Goal: Information Seeking & Learning: Learn about a topic

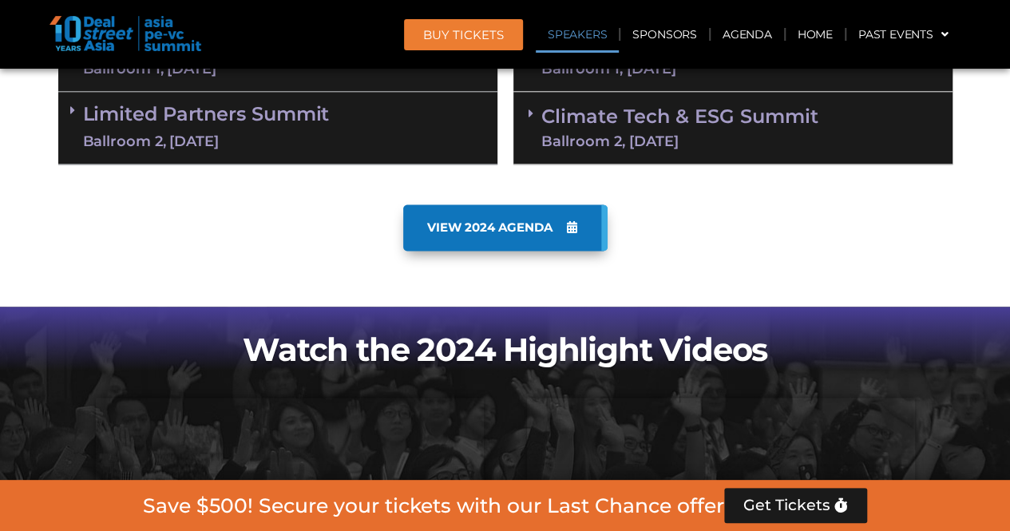
scroll to position [1517, 0]
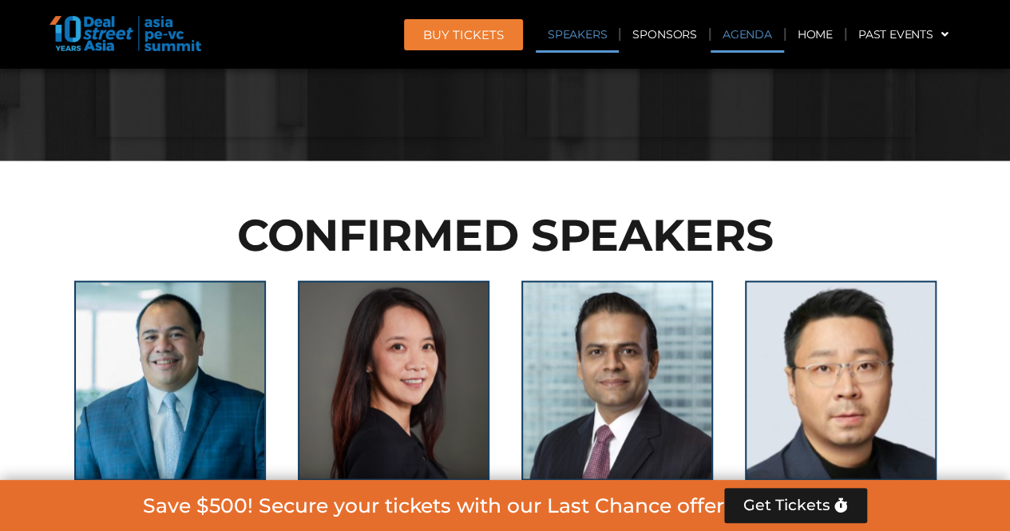
click at [733, 30] on link "Agenda" at bounding box center [747, 34] width 73 height 37
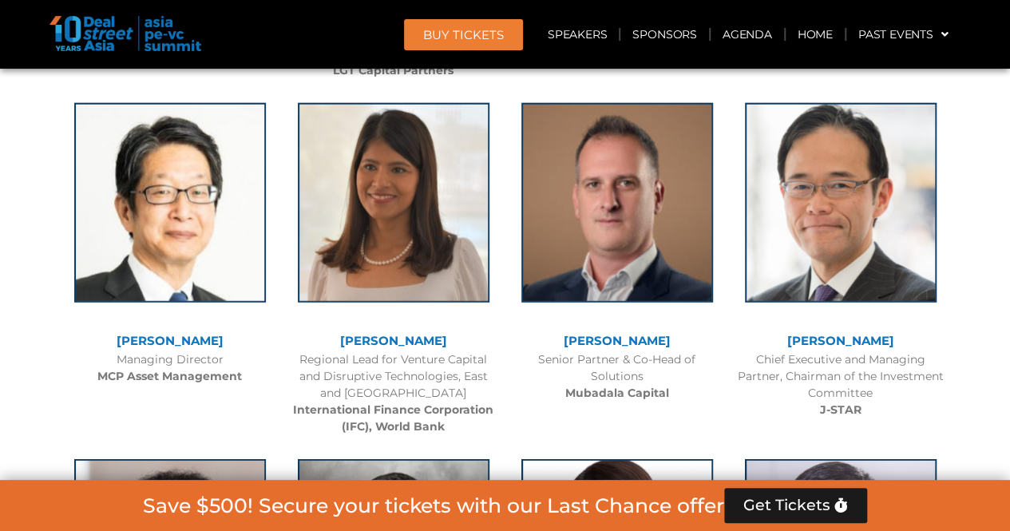
scroll to position [2193, 0]
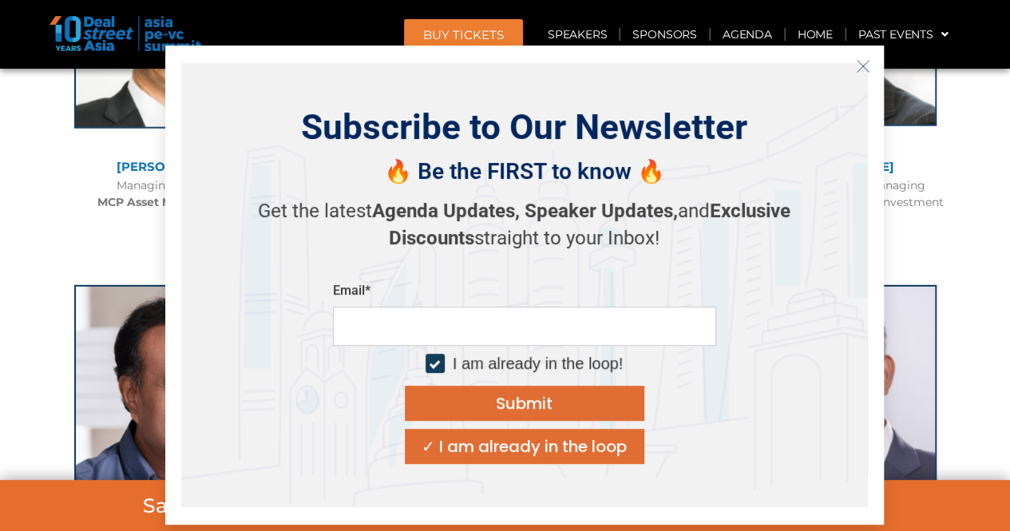
click at [862, 70] on icon "Close" at bounding box center [863, 66] width 14 height 14
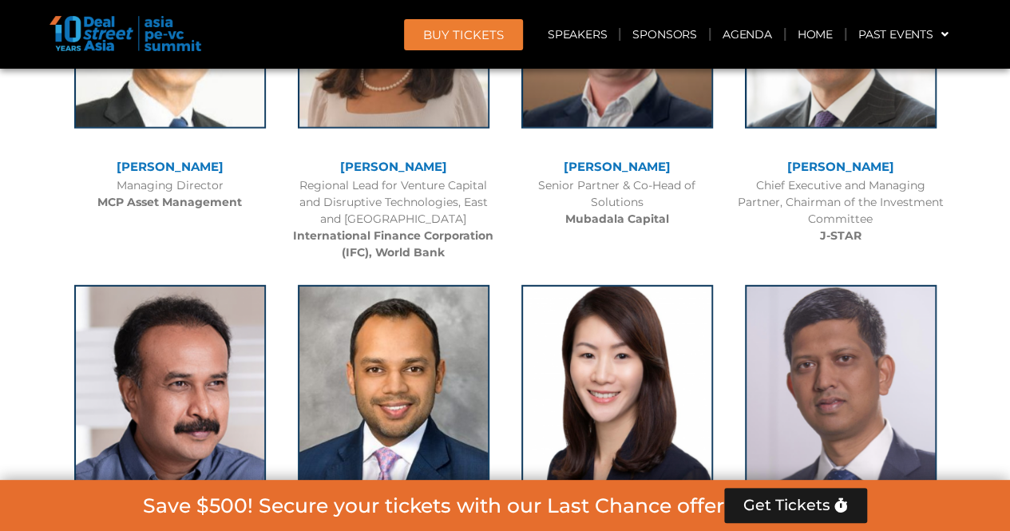
scroll to position [2789, 0]
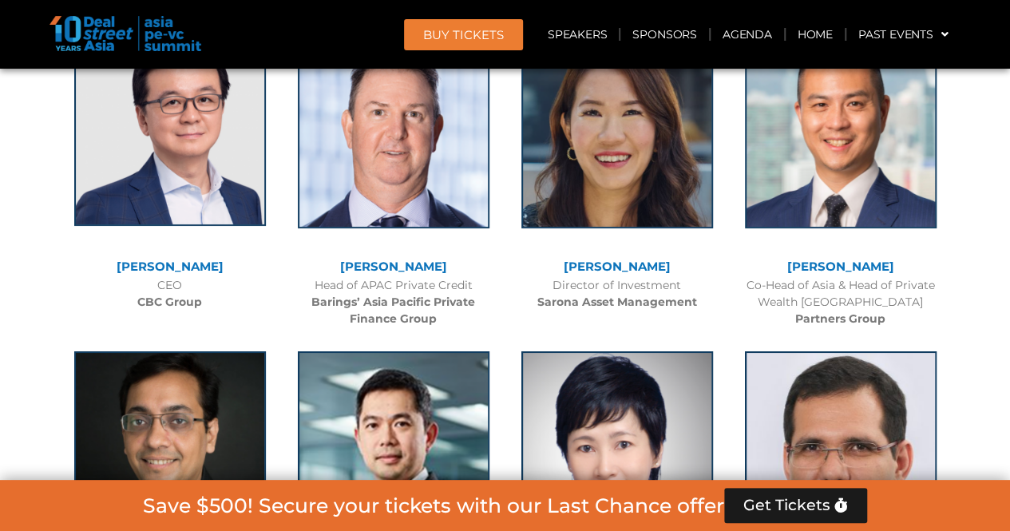
click at [138, 188] on img at bounding box center [170, 126] width 192 height 200
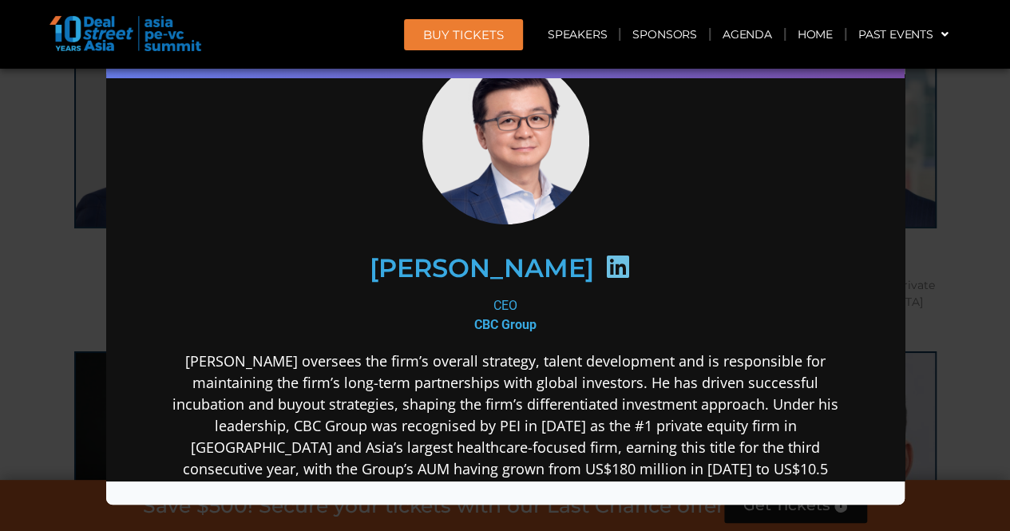
scroll to position [0, 0]
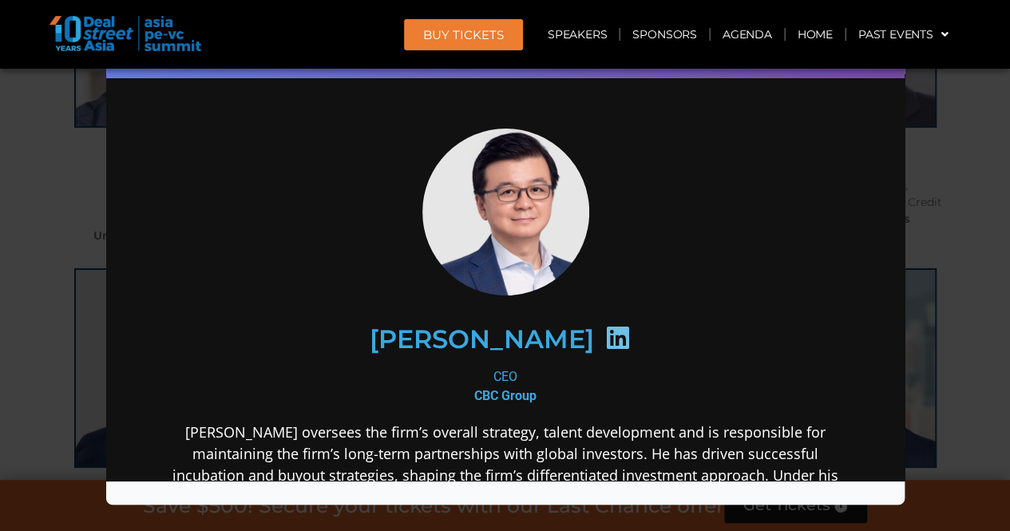
click at [931, 266] on div "Speaker Profile ×" at bounding box center [505, 265] width 1010 height 531
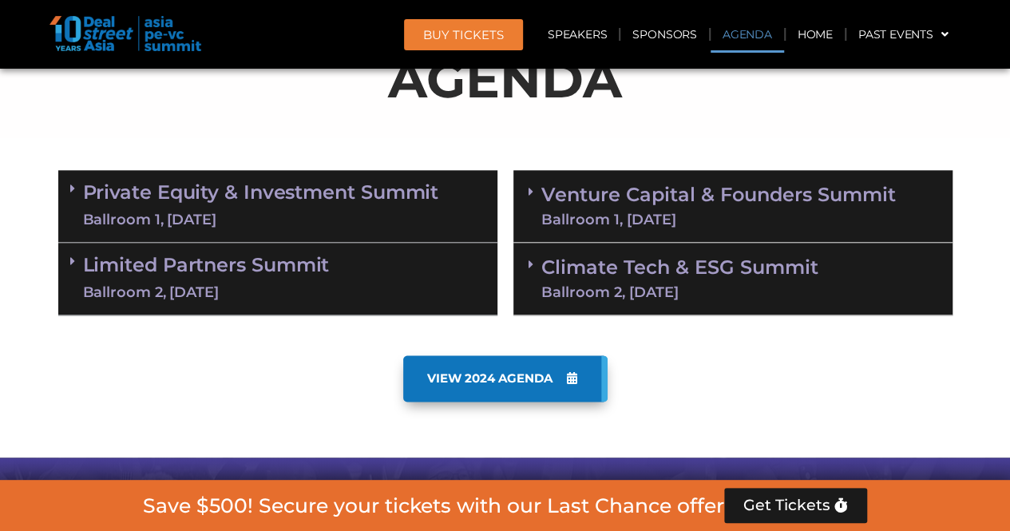
scroll to position [873, 0]
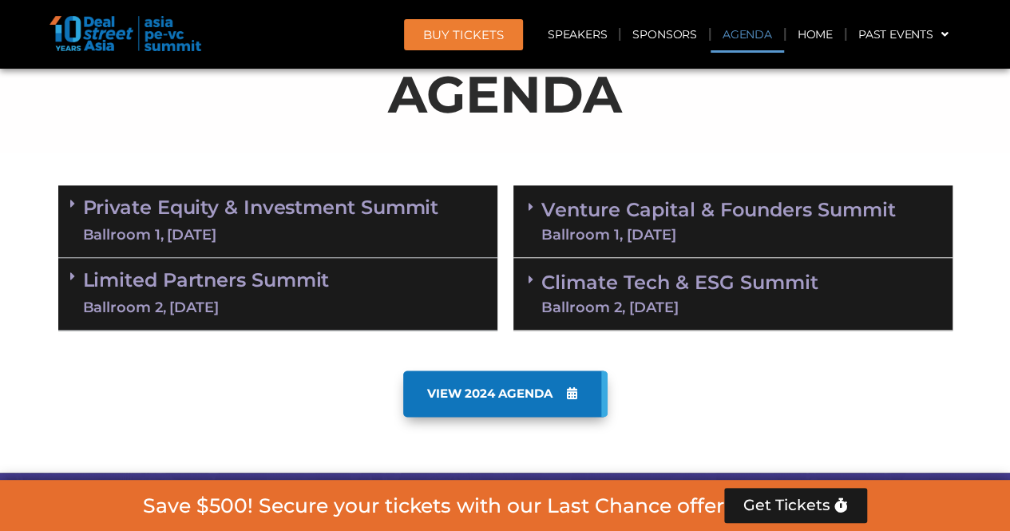
click at [179, 199] on link "Private Equity & Investment Summit Ballroom 1, [DATE]" at bounding box center [261, 221] width 356 height 48
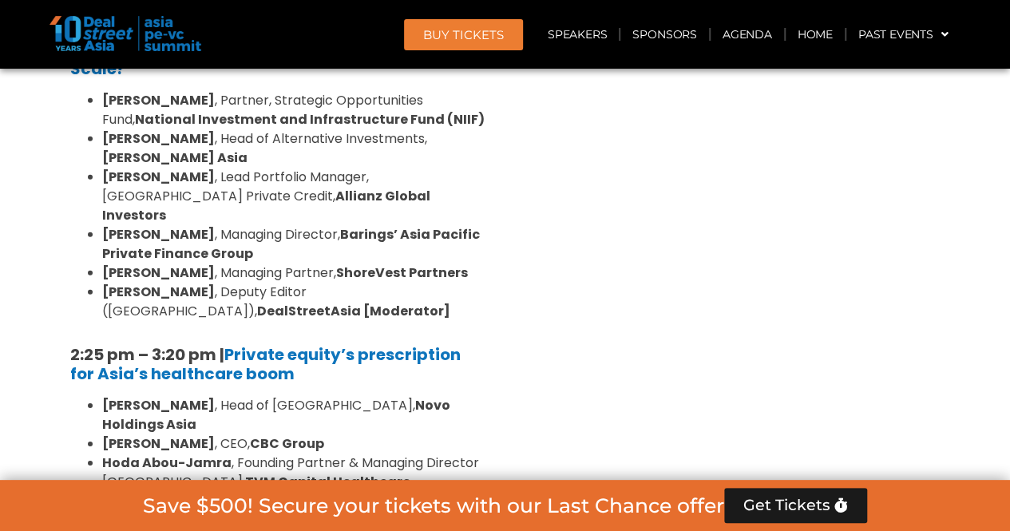
scroll to position [2310, 0]
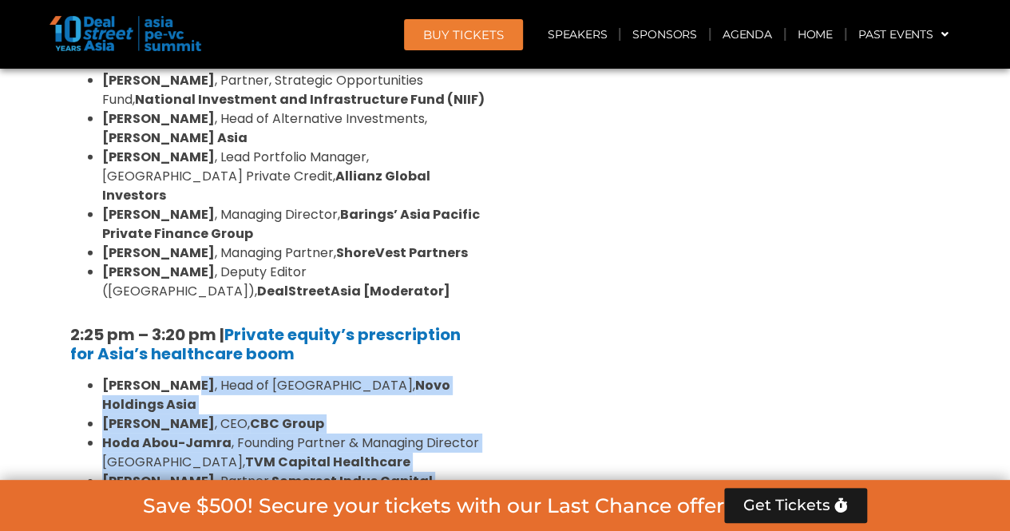
drag, startPoint x: 179, startPoint y: 199, endPoint x: 180, endPoint y: 311, distance: 111.8
click at [180, 311] on div "8:00 am – 9:00 am | Registration & Networking Coffee 9:00 am – 9:15 am | Welcom…" at bounding box center [277, 109] width 439 height 2579
click at [180, 510] on strong "[PERSON_NAME]" at bounding box center [158, 519] width 113 height 18
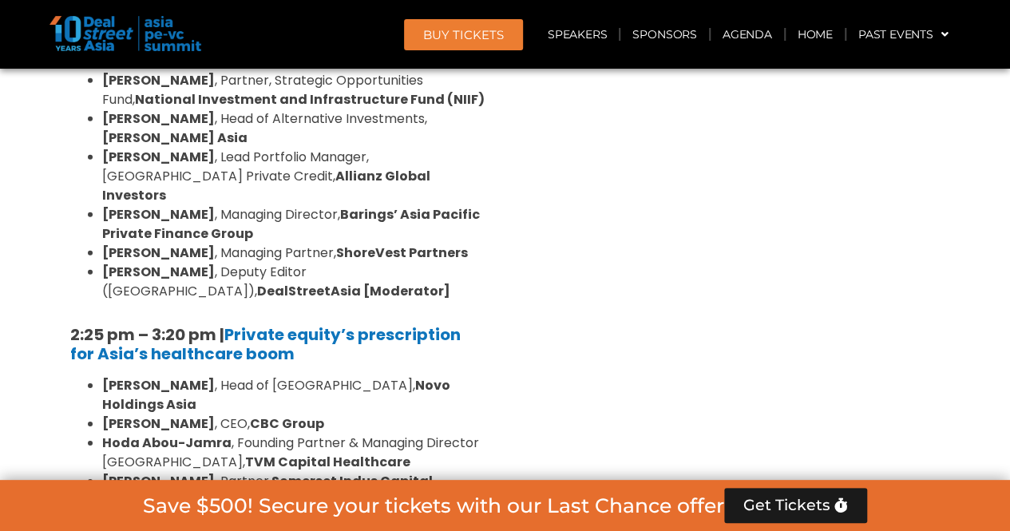
click at [180, 510] on strong "[PERSON_NAME]" at bounding box center [158, 519] width 113 height 18
drag, startPoint x: 507, startPoint y: 176, endPoint x: 527, endPoint y: 300, distance: 125.4
click at [527, 300] on div "Venture Capital & Founders​ Summit Ballroom 1, [DATE] Opening Keynote: Indonesi…" at bounding box center [732, 109] width 455 height 2739
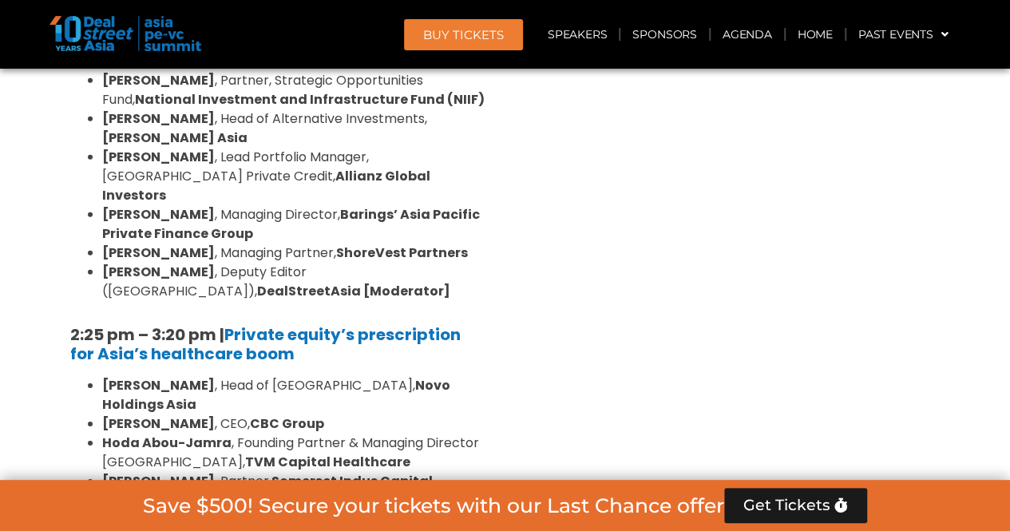
click at [527, 301] on div "Venture Capital & Founders​ Summit Ballroom 1, [DATE] Opening Keynote: Indonesi…" at bounding box center [732, 109] width 455 height 2739
drag, startPoint x: 526, startPoint y: 322, endPoint x: 561, endPoint y: 130, distance: 194.9
click at [561, 130] on div "Venture Capital & Founders​ Summit Ballroom 1, [DATE] Opening Keynote: Indonesi…" at bounding box center [732, 109] width 455 height 2739
click at [558, 361] on div "Venture Capital & Founders​ Summit Ballroom 1, [DATE] Opening Keynote: Indonesi…" at bounding box center [732, 109] width 455 height 2739
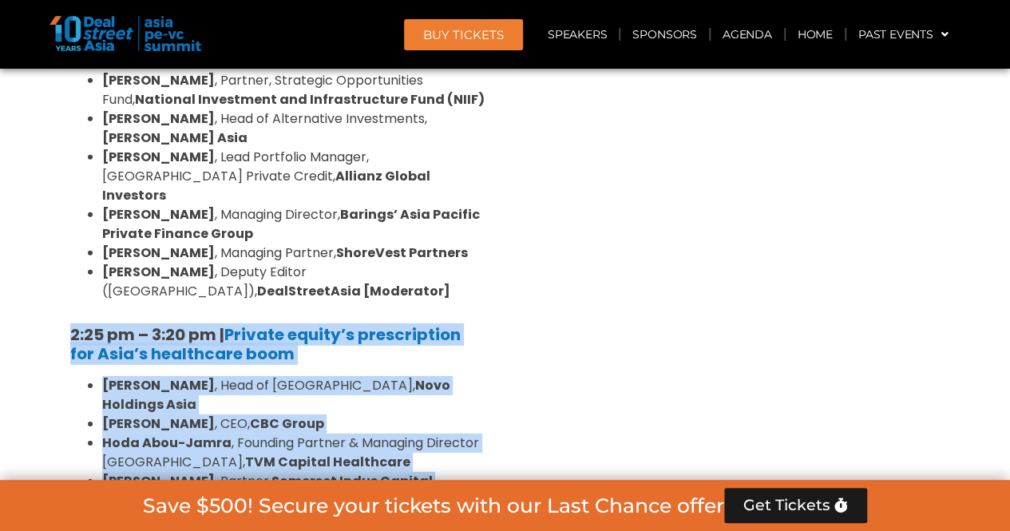
drag, startPoint x: 558, startPoint y: 362, endPoint x: 491, endPoint y: 122, distance: 248.8
click at [491, 122] on div "Private Equity & Investment Summit Ballroom 1, [DATE] 8:00 am – 9:00 am | Regis…" at bounding box center [505, 109] width 910 height 2739
click at [491, 122] on div "8:00 am – 9:00 am | Registration & Networking Coffee 9:00 am – 9:15 am | Welcom…" at bounding box center [277, 109] width 439 height 2579
drag, startPoint x: 491, startPoint y: 122, endPoint x: 525, endPoint y: 335, distance: 216.0
click at [525, 335] on div "Private Equity & Investment Summit Ballroom 1, [DATE] 8:00 am – 9:00 am | Regis…" at bounding box center [505, 109] width 910 height 2739
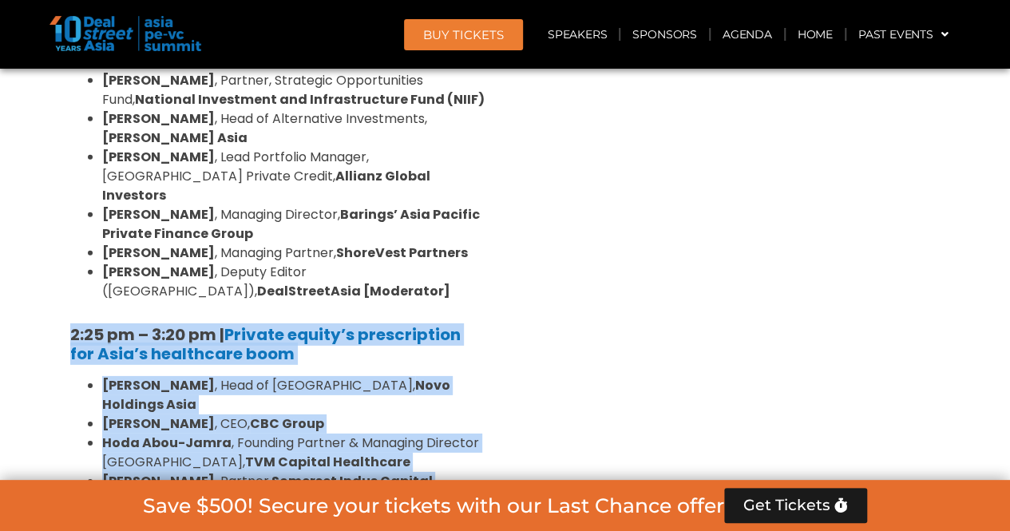
click at [525, 336] on div "Venture Capital & Founders​ Summit Ballroom 1, [DATE] Opening Keynote: Indonesi…" at bounding box center [732, 109] width 455 height 2739
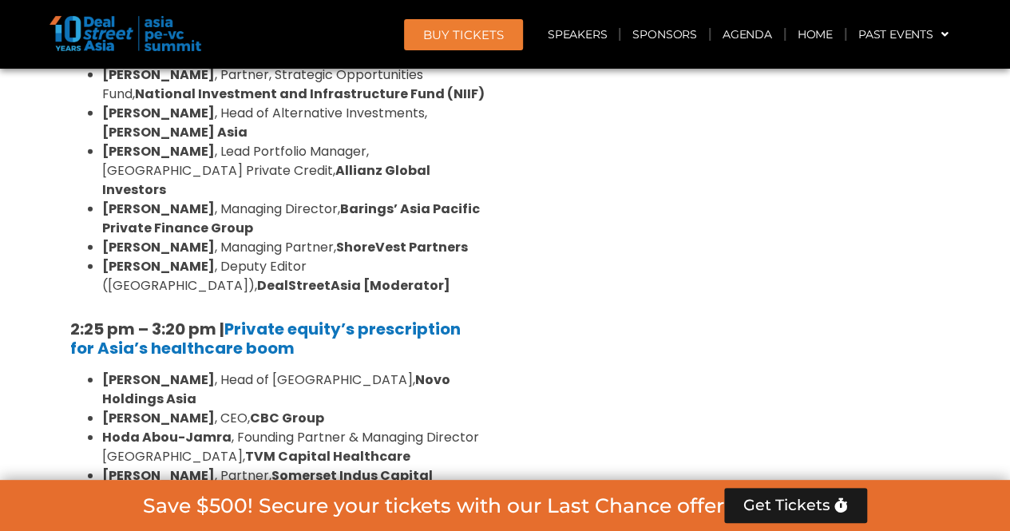
scroll to position [2869, 0]
